Goal: Task Accomplishment & Management: Manage account settings

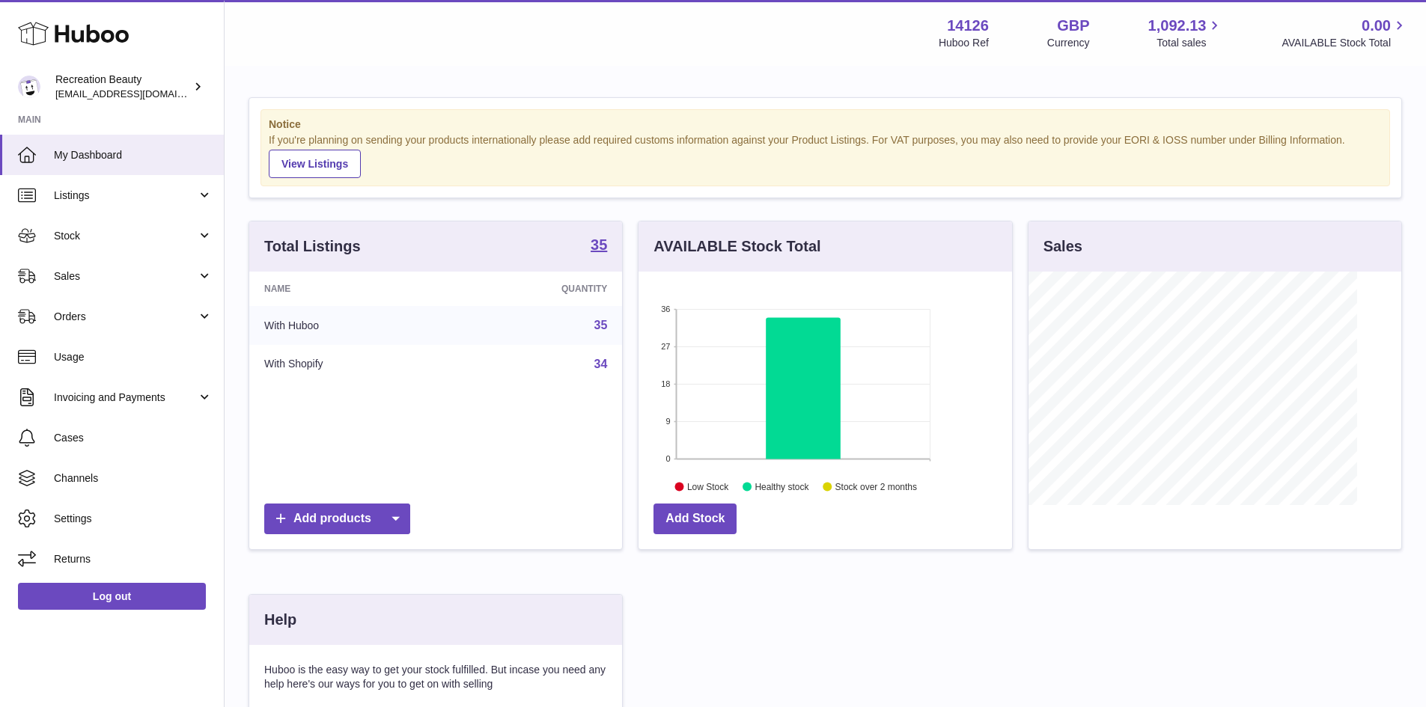
scroll to position [234, 373]
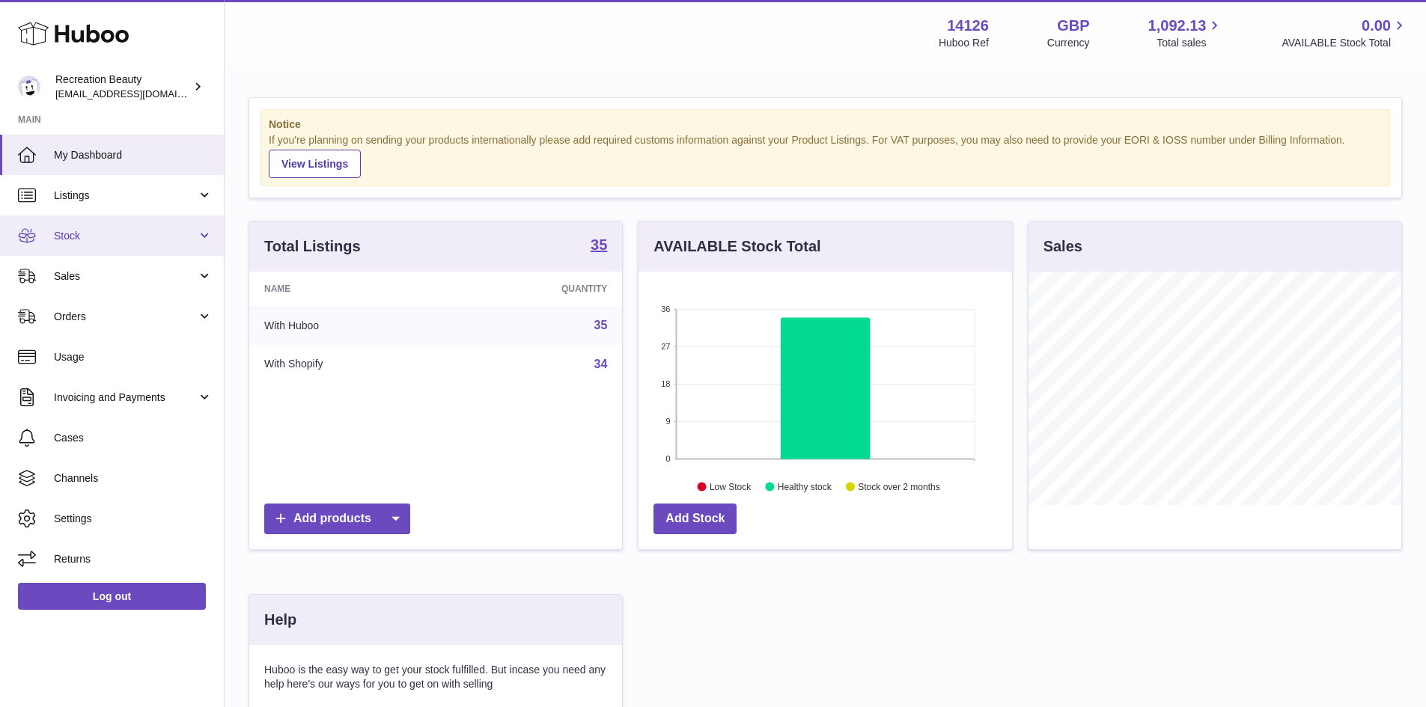
click at [156, 238] on span "Stock" at bounding box center [125, 236] width 143 height 14
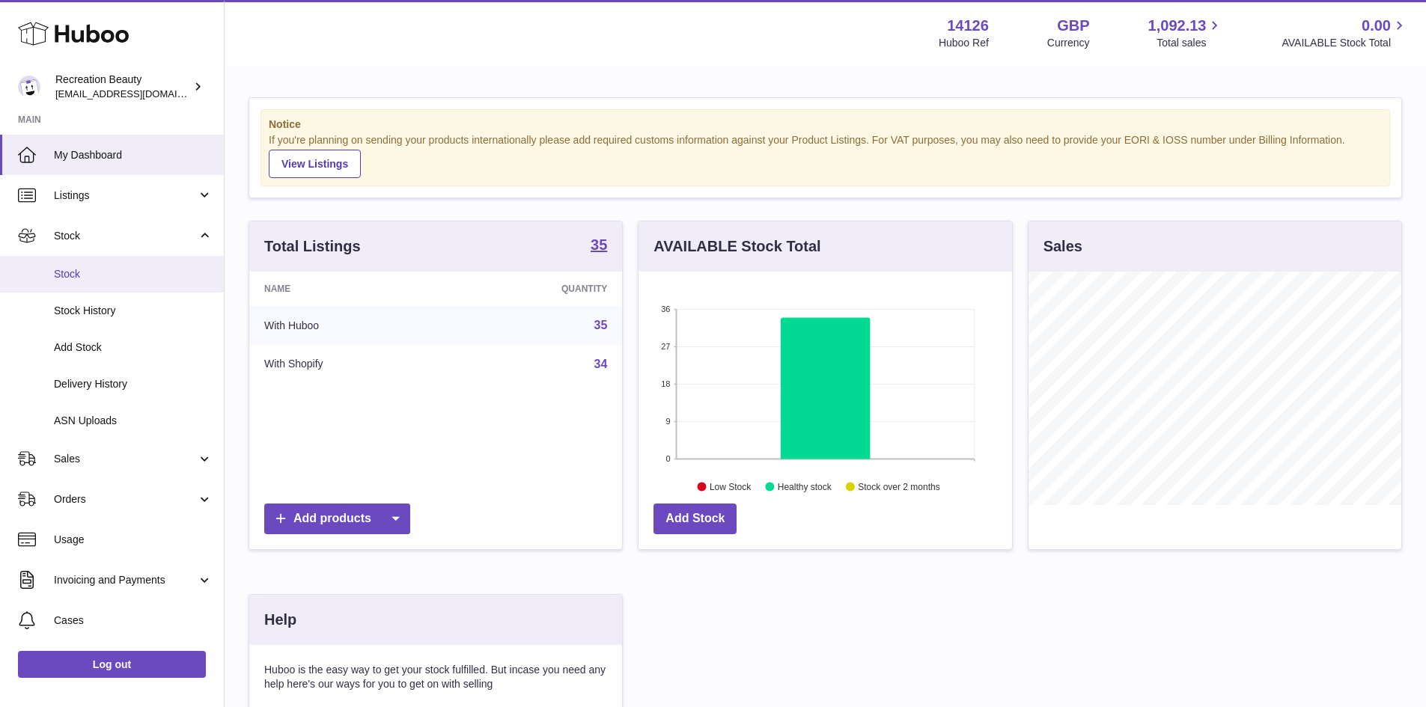
click at [156, 278] on span "Stock" at bounding box center [133, 274] width 159 height 14
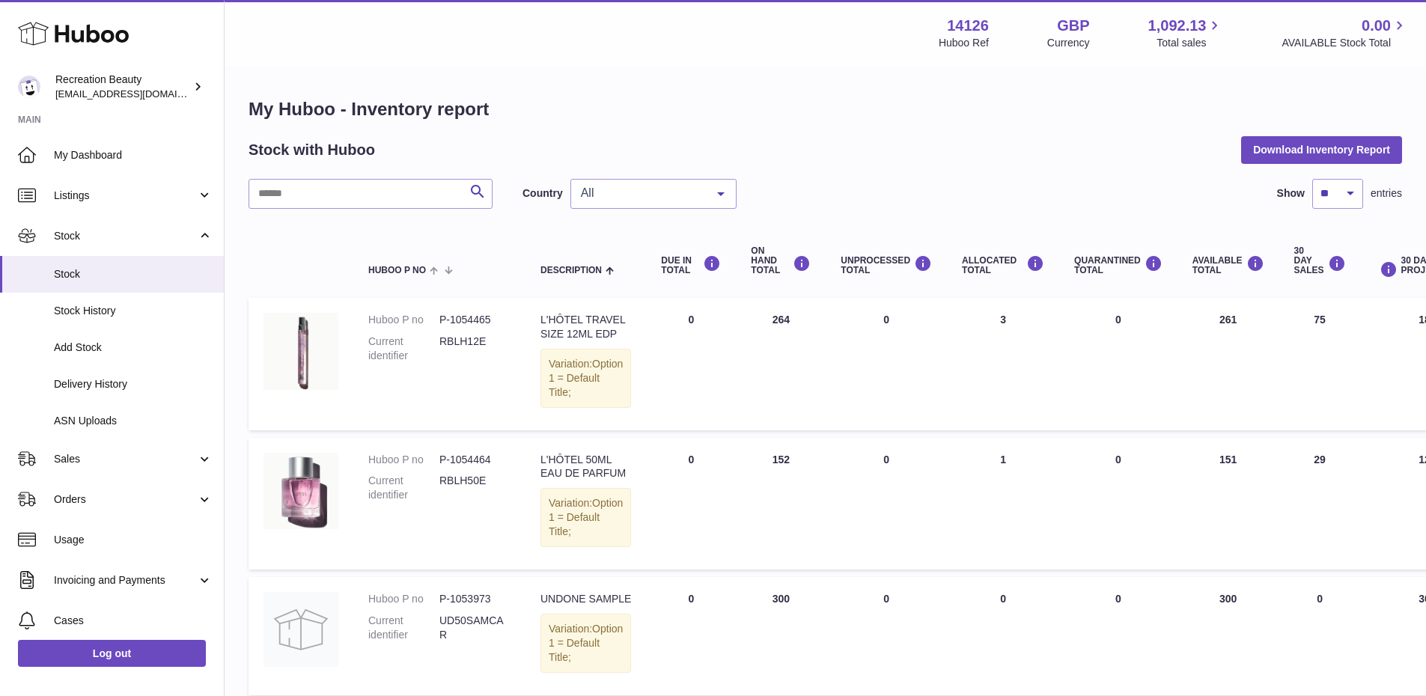
click at [626, 195] on span "All" at bounding box center [641, 193] width 129 height 15
click at [629, 249] on span "GB" at bounding box center [653, 254] width 165 height 30
click at [571, 285] on th "Description" at bounding box center [585, 261] width 120 height 60
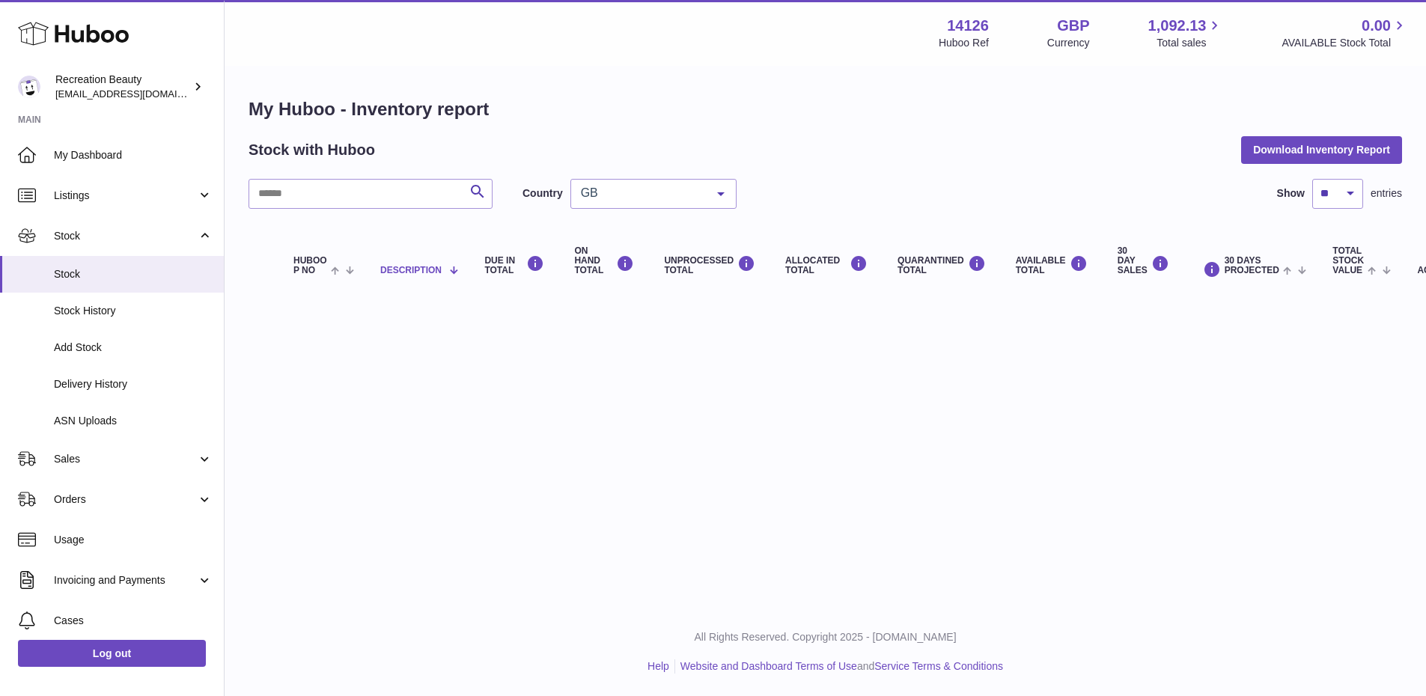
click at [412, 273] on span "Description" at bounding box center [410, 271] width 61 height 10
click at [331, 265] on span at bounding box center [338, 269] width 23 height 12
click at [127, 273] on span "Stock" at bounding box center [133, 274] width 159 height 14
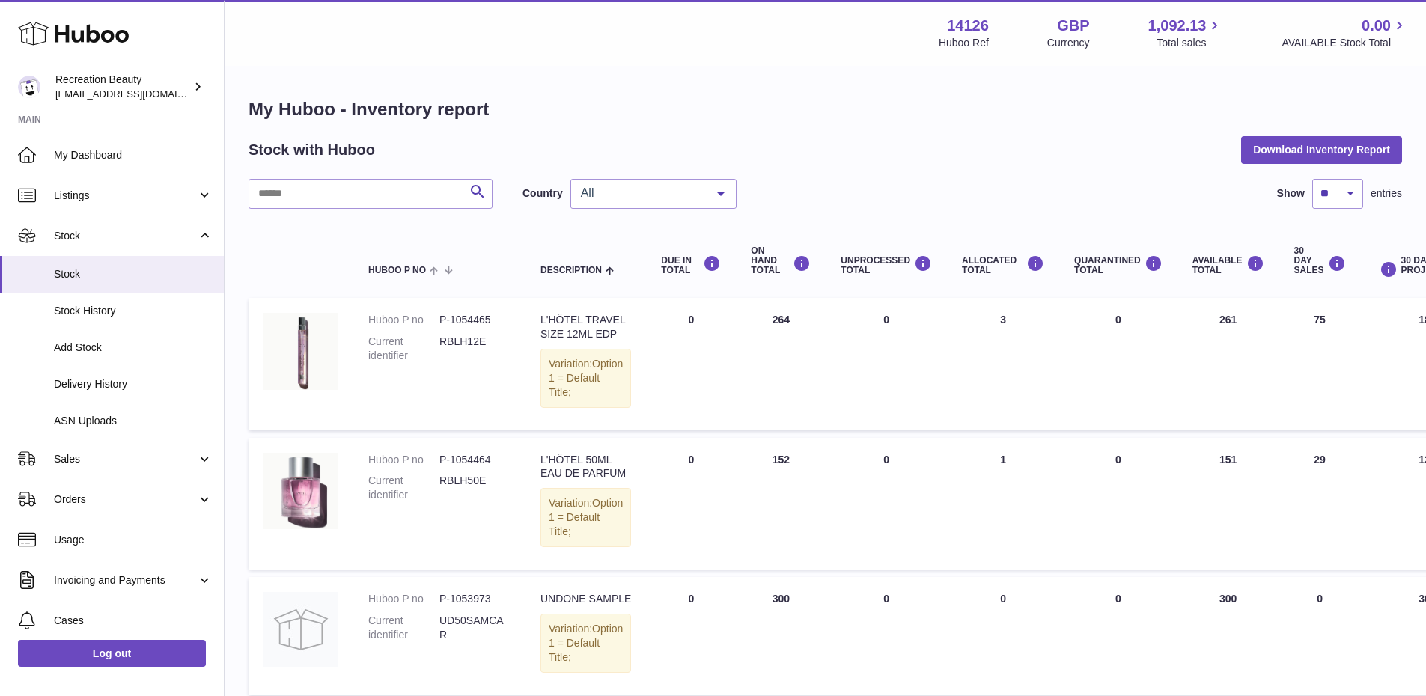
click at [647, 201] on div "All" at bounding box center [653, 194] width 166 height 30
click at [649, 247] on span "GB" at bounding box center [653, 254] width 165 height 30
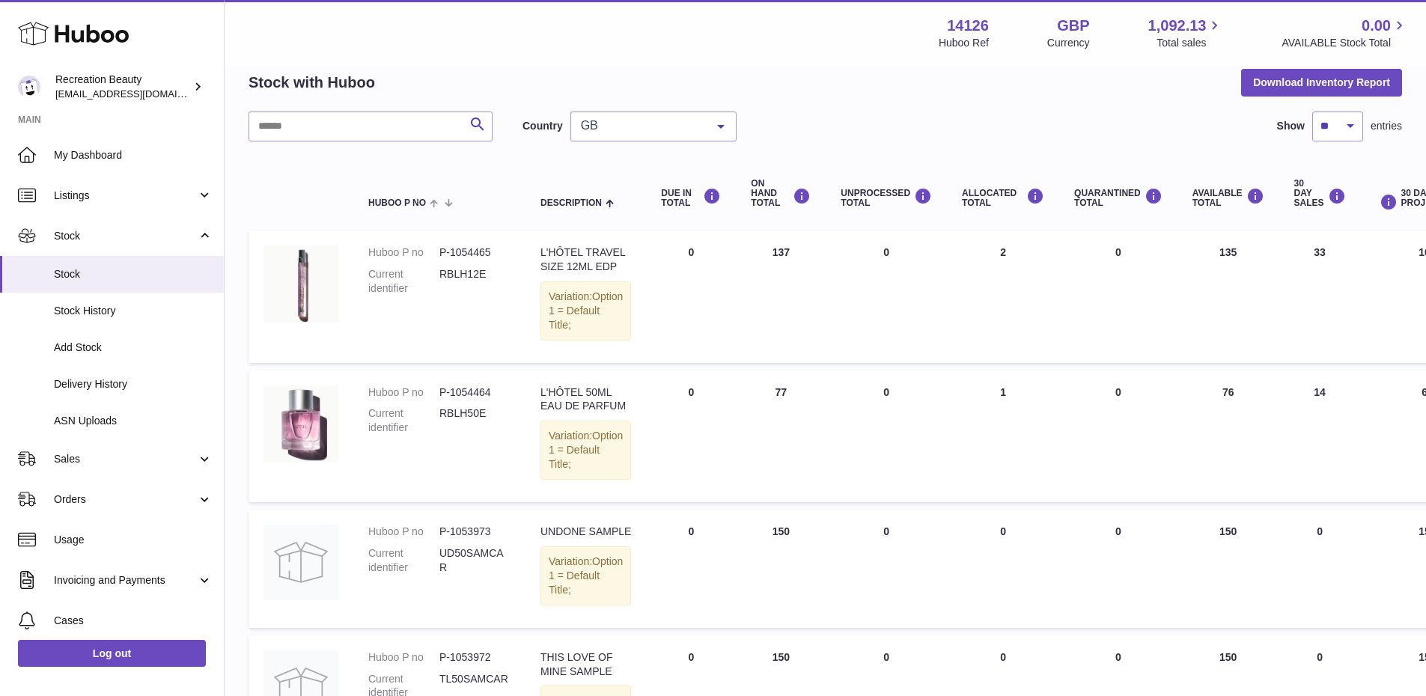
scroll to position [70, 0]
